Goal: Task Accomplishment & Management: Use online tool/utility

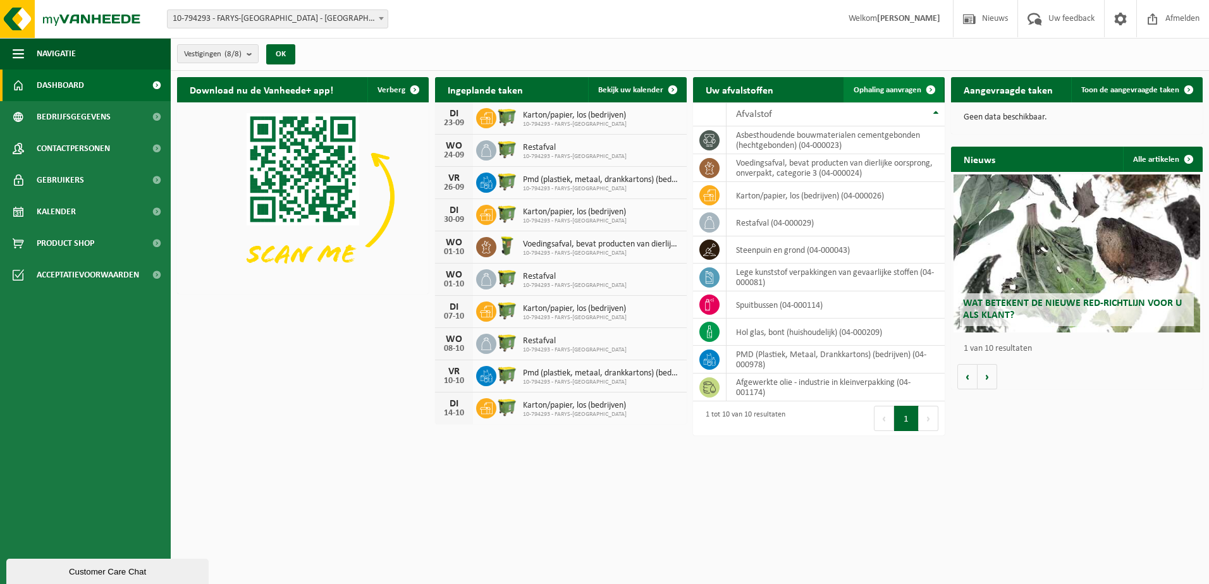
click at [892, 88] on span "Ophaling aanvragen" at bounding box center [887, 90] width 68 height 8
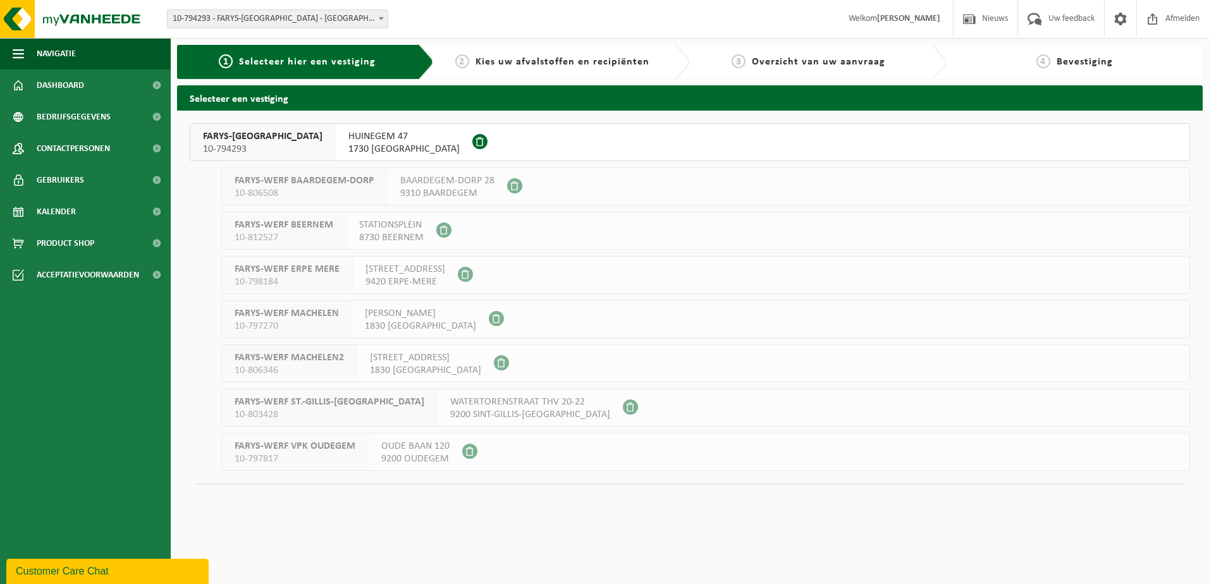
click at [229, 153] on span "10-794293" at bounding box center [262, 149] width 119 height 13
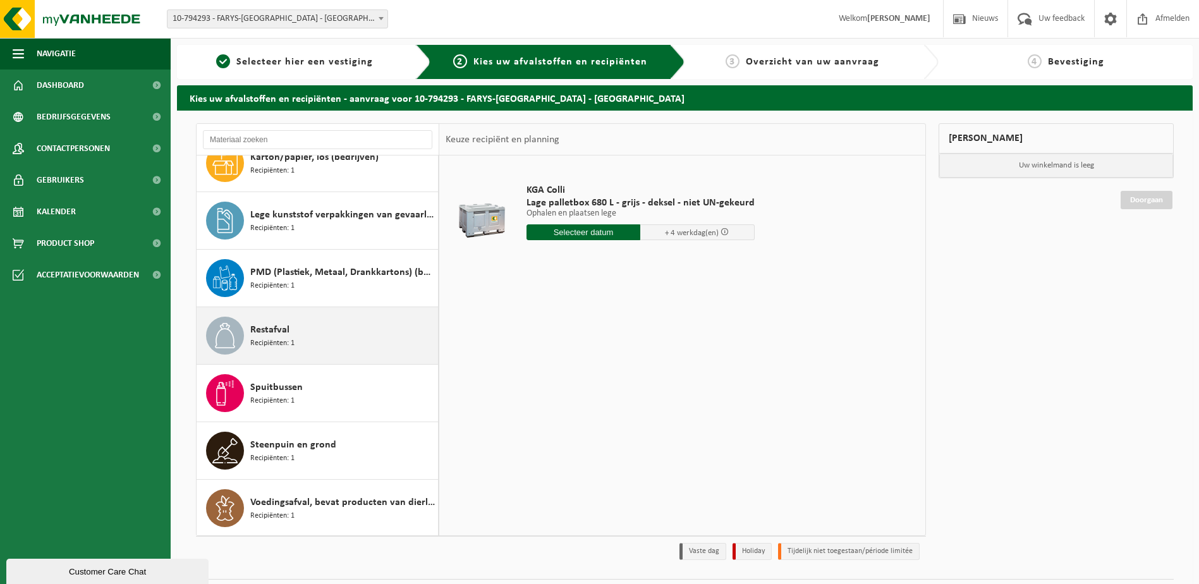
scroll to position [195, 0]
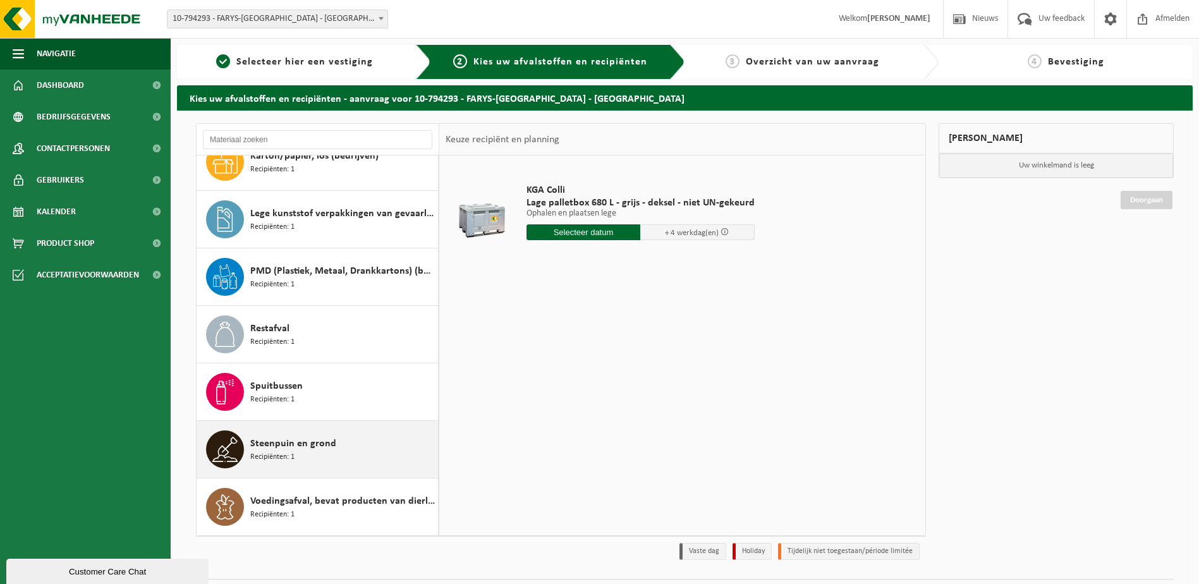
click at [264, 449] on span "Steenpuin en grond" at bounding box center [293, 443] width 86 height 15
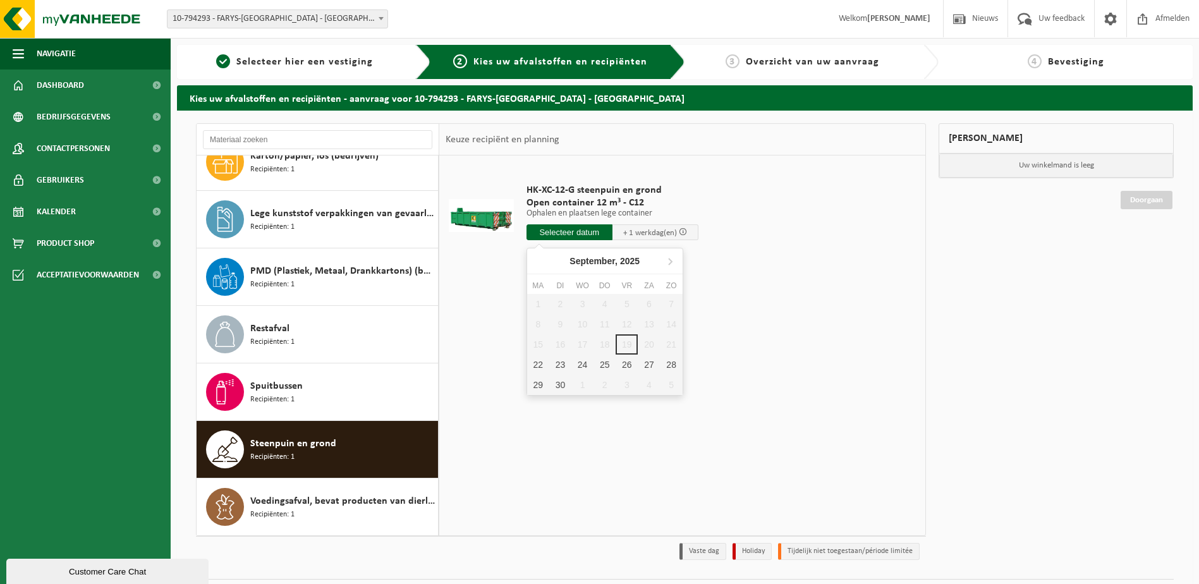
click at [574, 226] on input "text" at bounding box center [570, 232] width 86 height 16
click at [537, 365] on div "22" at bounding box center [538, 365] width 22 height 20
type input "Van 2025-09-22"
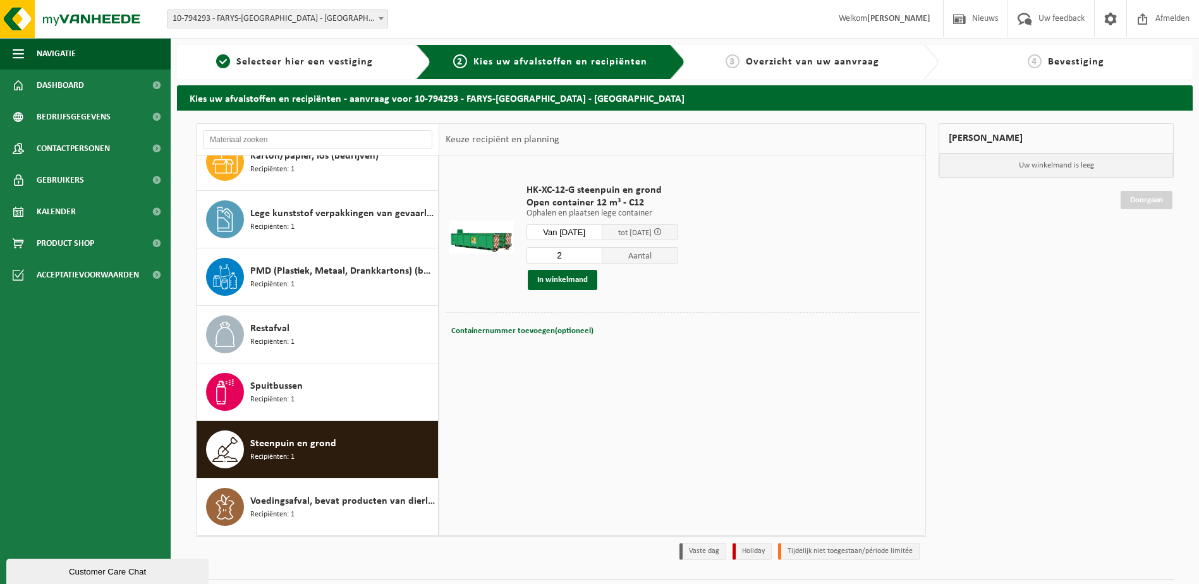
type input "2"
click at [602, 252] on input "2" at bounding box center [565, 255] width 76 height 16
click at [587, 278] on button "In winkelmand" at bounding box center [563, 280] width 70 height 20
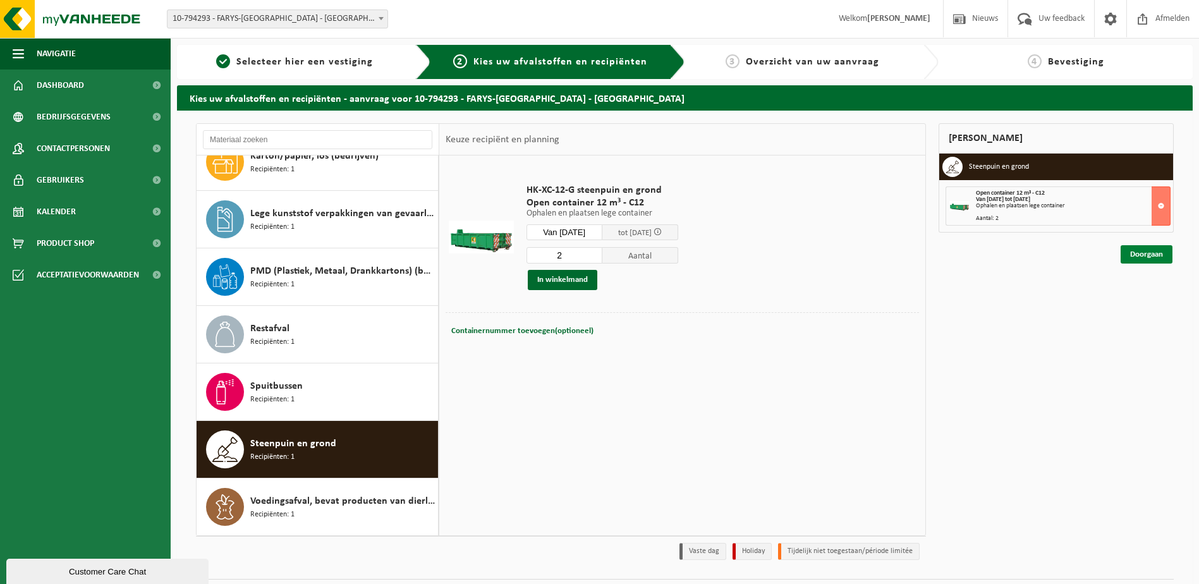
click at [1151, 252] on link "Doorgaan" at bounding box center [1147, 254] width 52 height 18
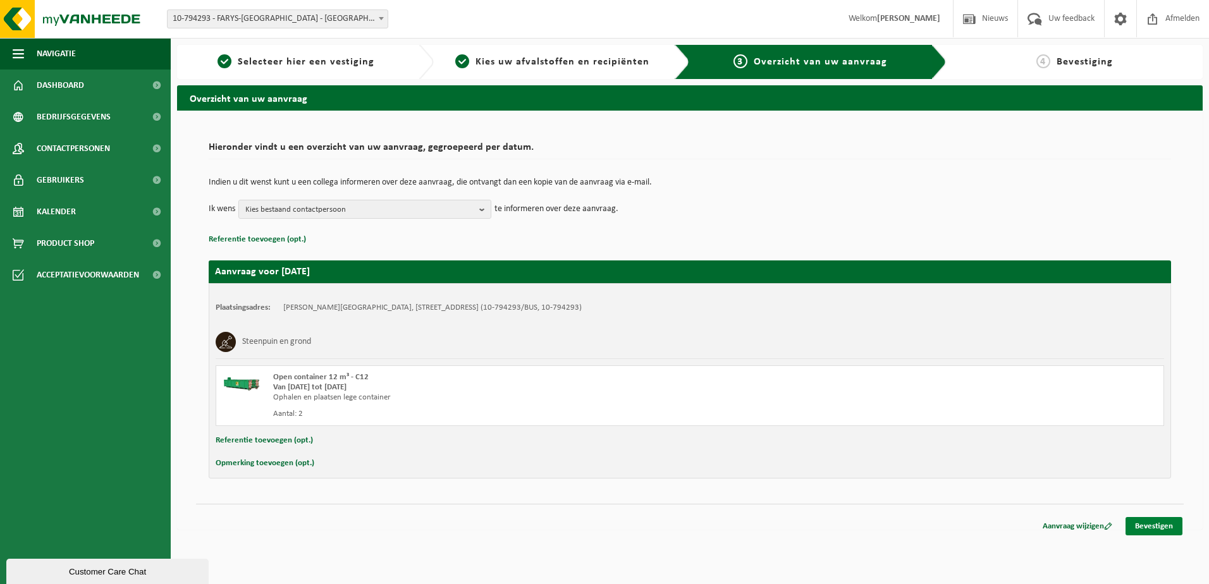
click at [1162, 523] on link "Bevestigen" at bounding box center [1153, 526] width 57 height 18
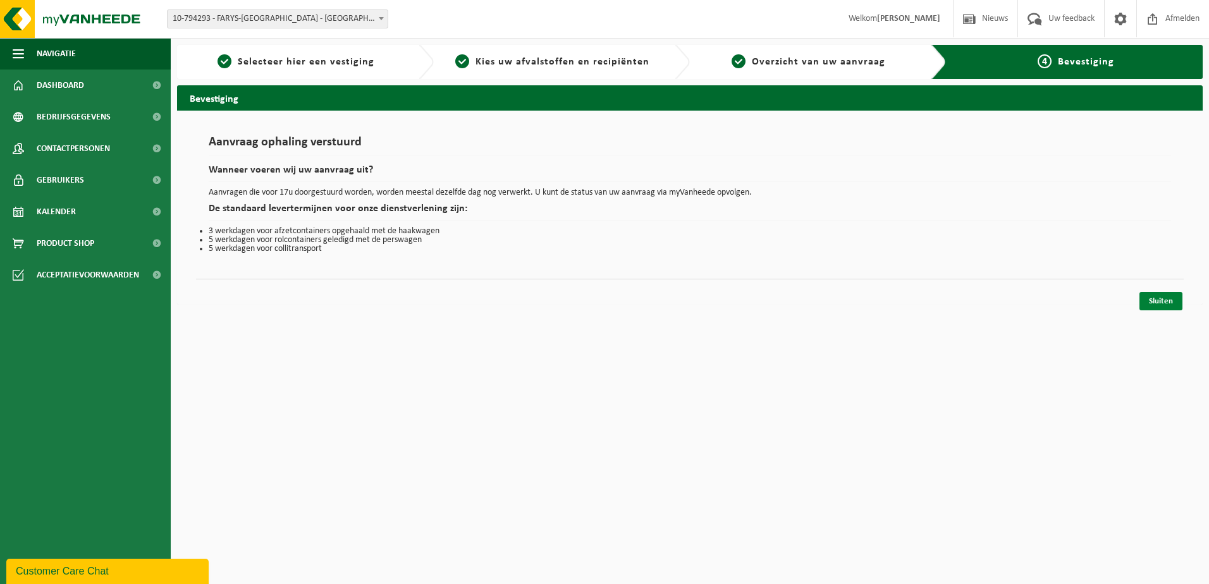
click at [1171, 300] on link "Sluiten" at bounding box center [1160, 301] width 43 height 18
